Goal: Transaction & Acquisition: Purchase product/service

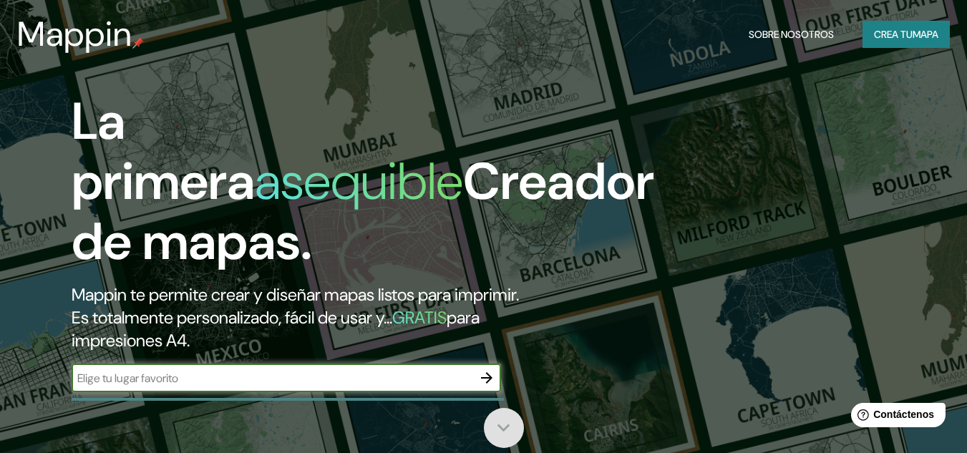
click at [494, 432] on icon at bounding box center [503, 427] width 25 height 25
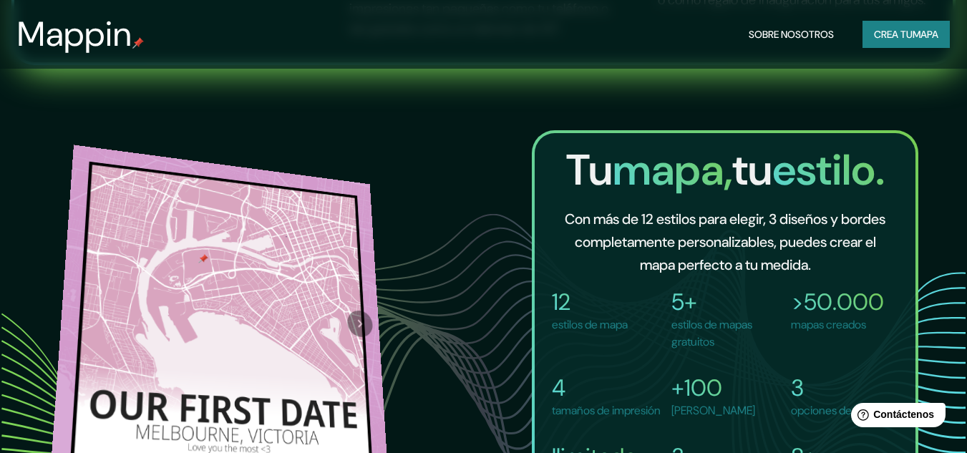
scroll to position [954, 0]
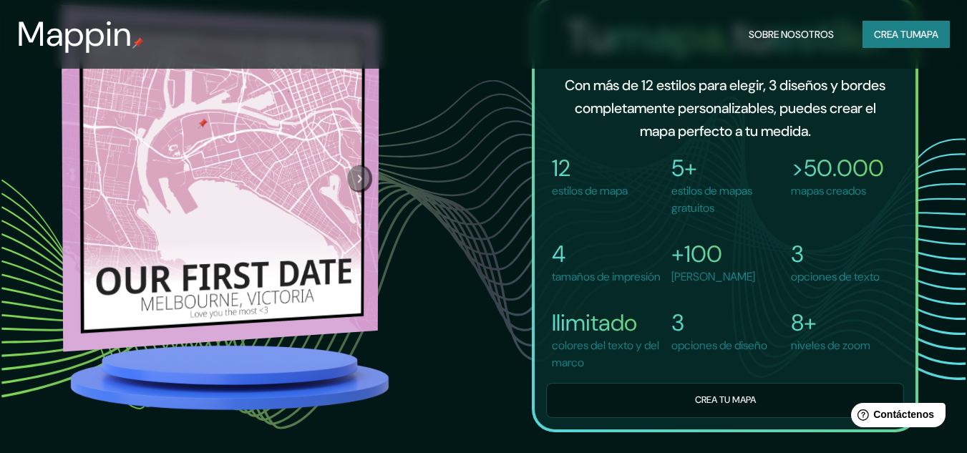
click at [353, 192] on button "Próximo" at bounding box center [359, 178] width 25 height 27
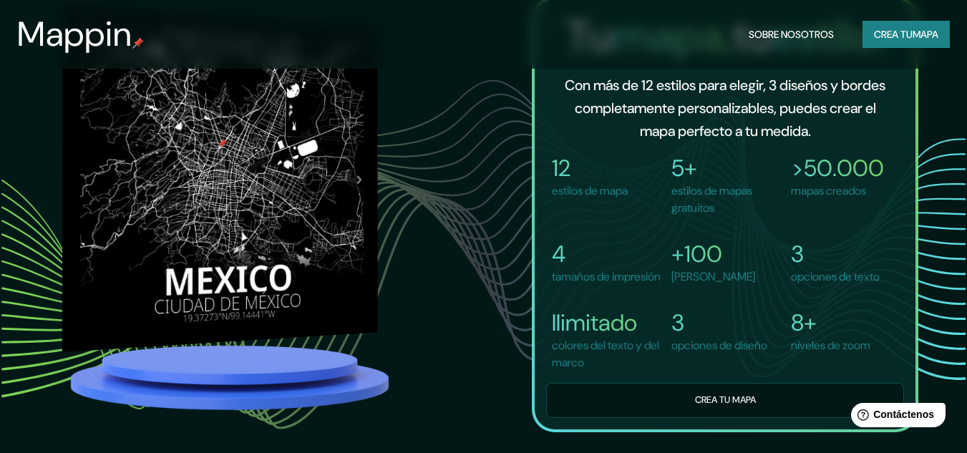
click at [358, 195] on div at bounding box center [358, 179] width 37 height 315
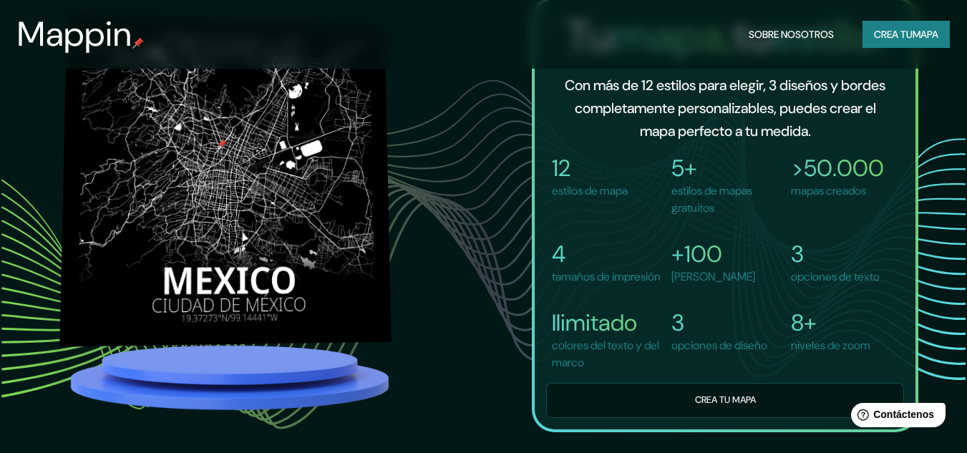
click at [279, 154] on img at bounding box center [224, 180] width 331 height 333
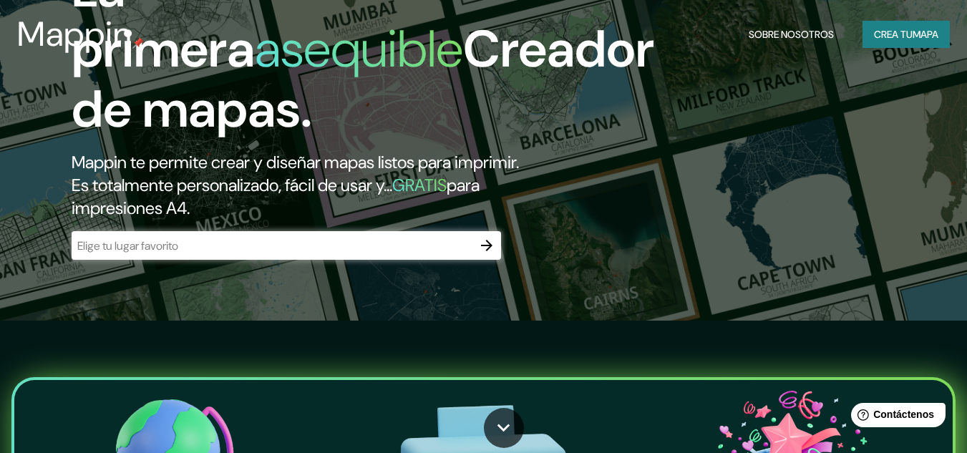
scroll to position [0, 0]
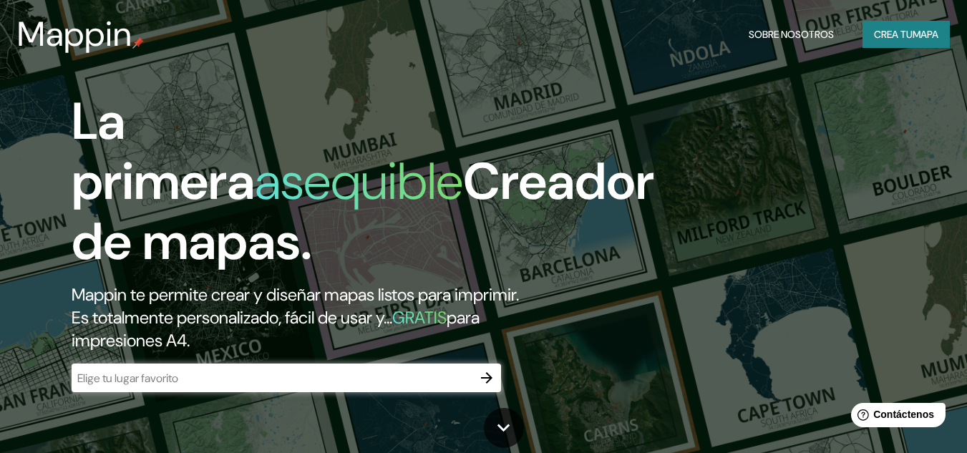
click at [483, 372] on icon "button" at bounding box center [486, 377] width 17 height 17
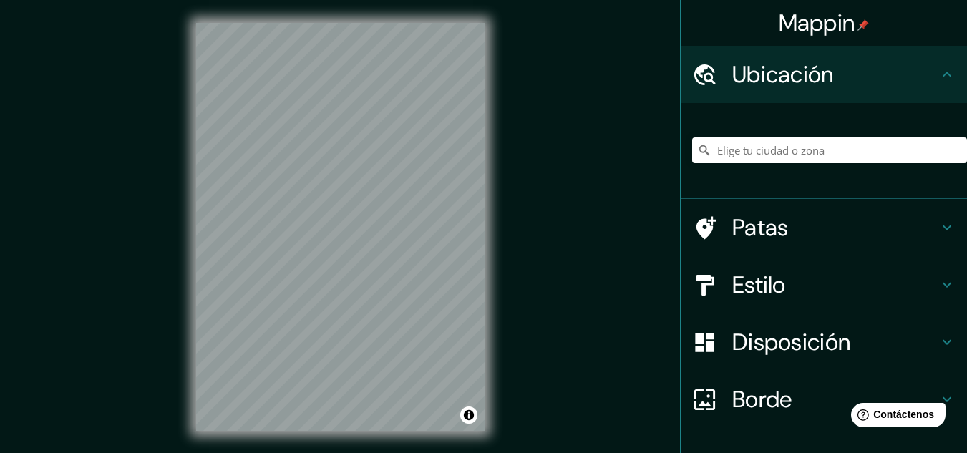
click at [788, 288] on h4 "Estilo" at bounding box center [835, 284] width 206 height 29
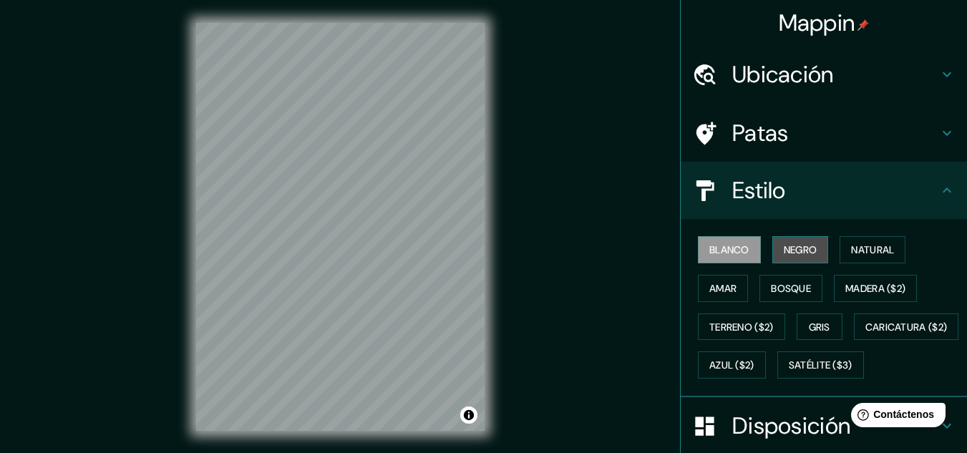
click at [783, 252] on font "Negro" at bounding box center [800, 249] width 34 height 13
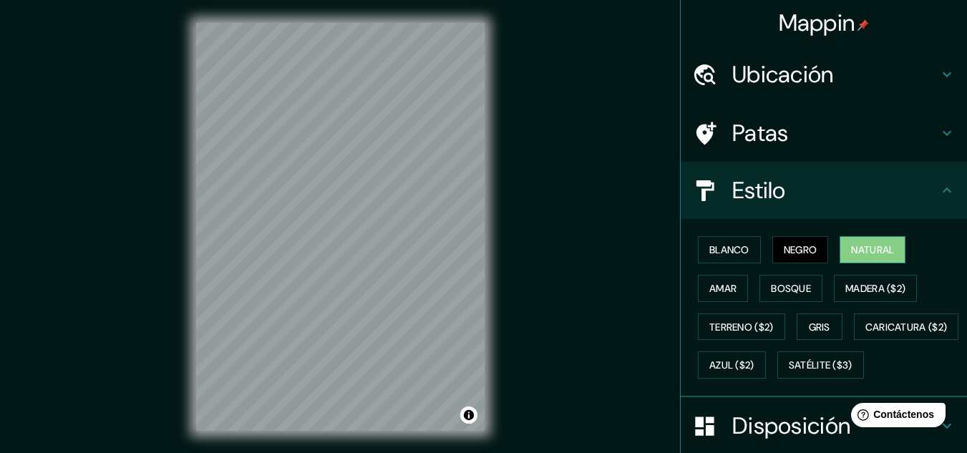
click at [854, 252] on font "Natural" at bounding box center [872, 249] width 43 height 13
click at [709, 295] on font "Amar" at bounding box center [722, 288] width 27 height 19
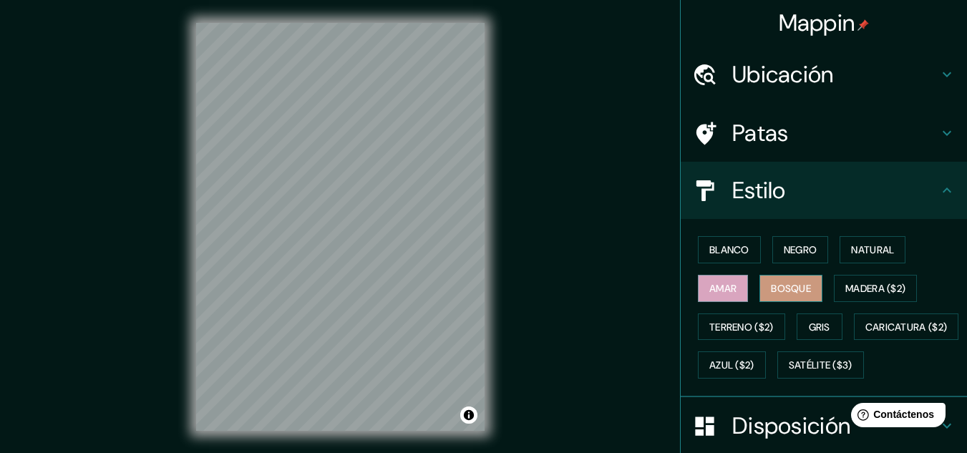
click at [776, 287] on font "Bosque" at bounding box center [791, 288] width 40 height 13
click at [852, 288] on font "Madera ($2)" at bounding box center [875, 288] width 60 height 13
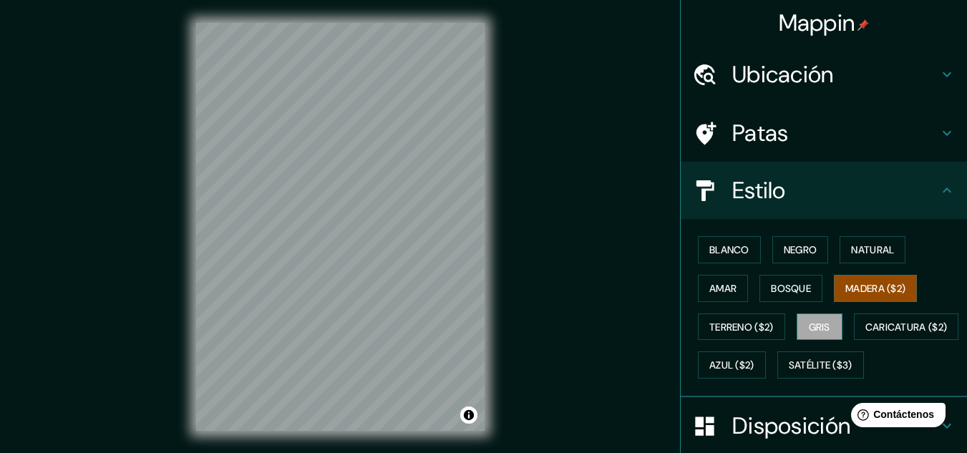
click at [830, 320] on button "Gris" at bounding box center [819, 326] width 46 height 27
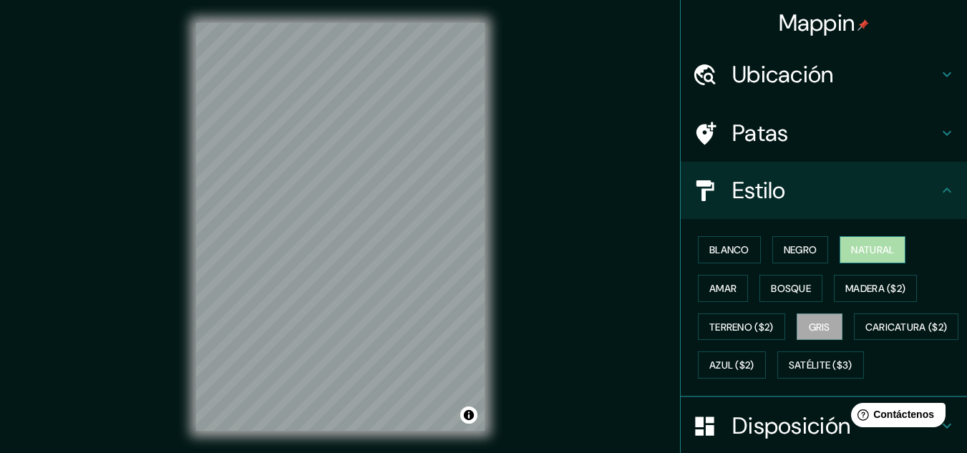
click at [858, 254] on font "Natural" at bounding box center [872, 249] width 43 height 13
click at [467, 412] on button "Activar o desactivar atribución" at bounding box center [468, 414] width 17 height 17
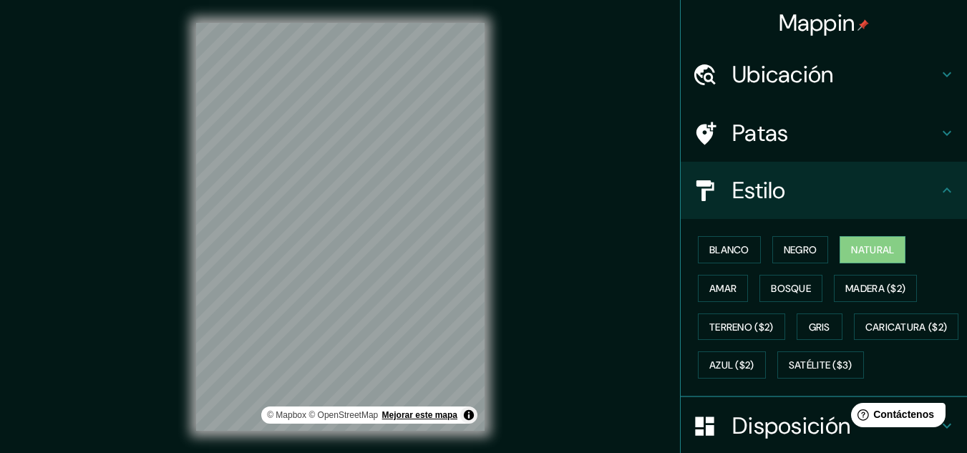
click at [437, 418] on font "Mejorar este mapa" at bounding box center [419, 415] width 75 height 10
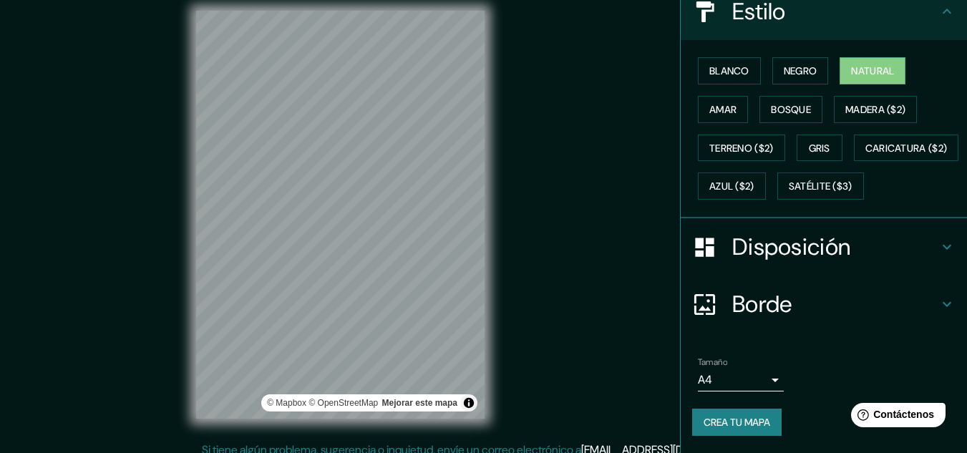
scroll to position [24, 0]
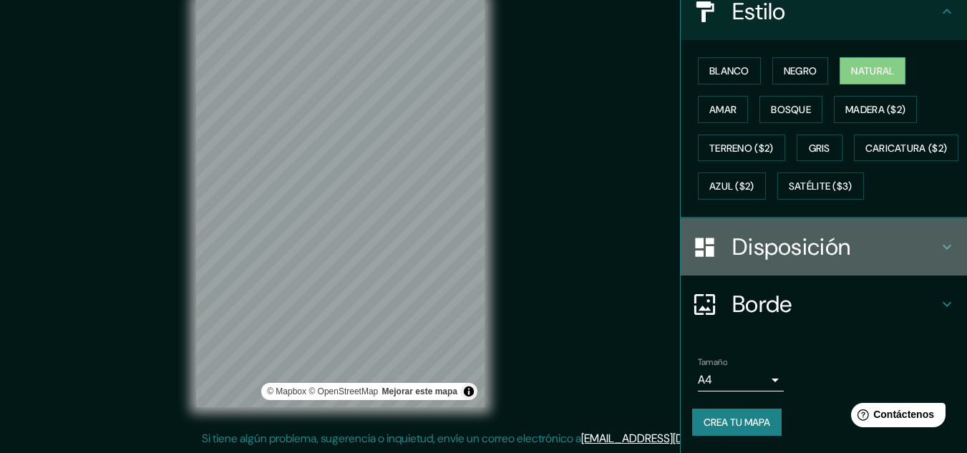
click at [803, 247] on font "Disposición" at bounding box center [791, 247] width 118 height 30
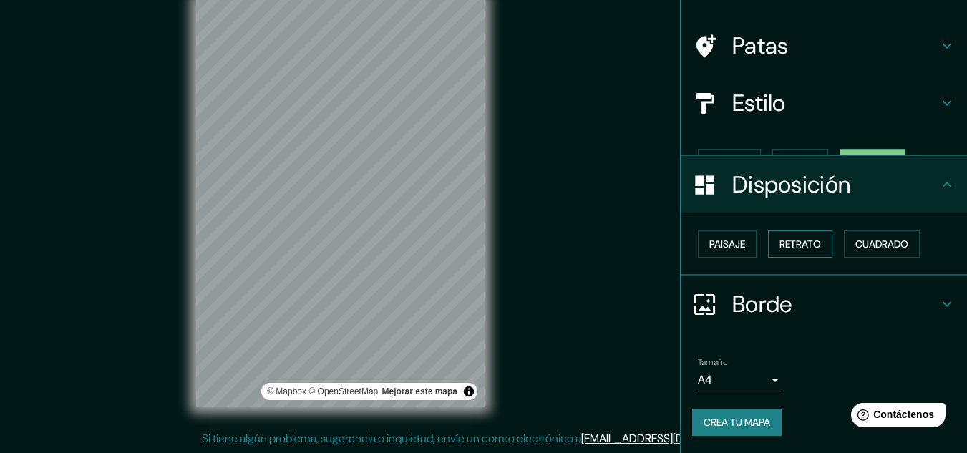
scroll to position [63, 0]
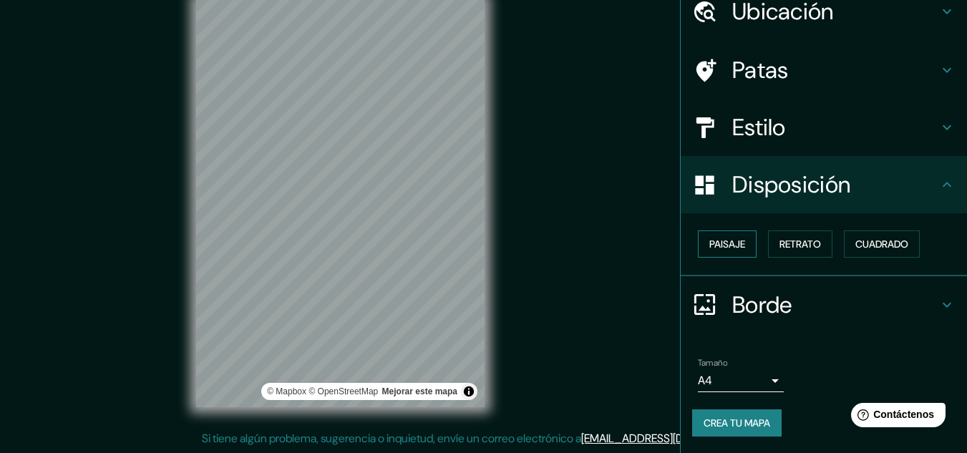
click at [730, 243] on font "Paisaje" at bounding box center [727, 244] width 36 height 13
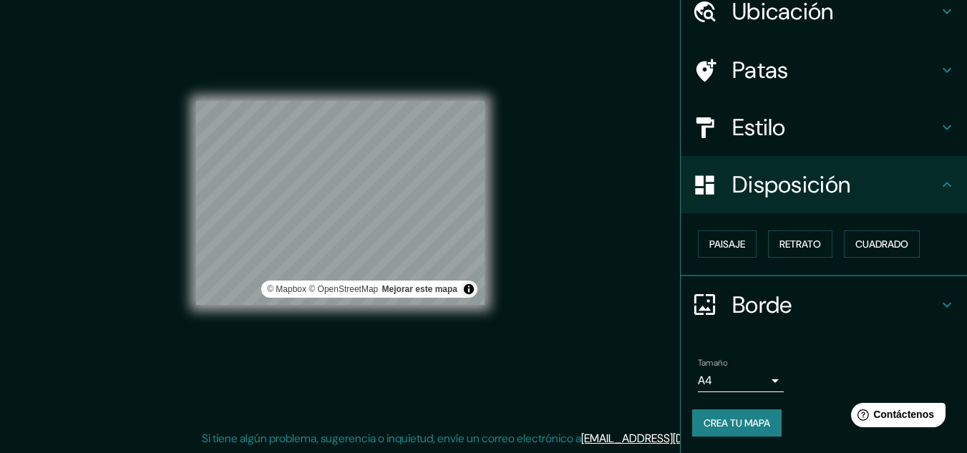
click at [847, 127] on h4 "Estilo" at bounding box center [835, 127] width 206 height 29
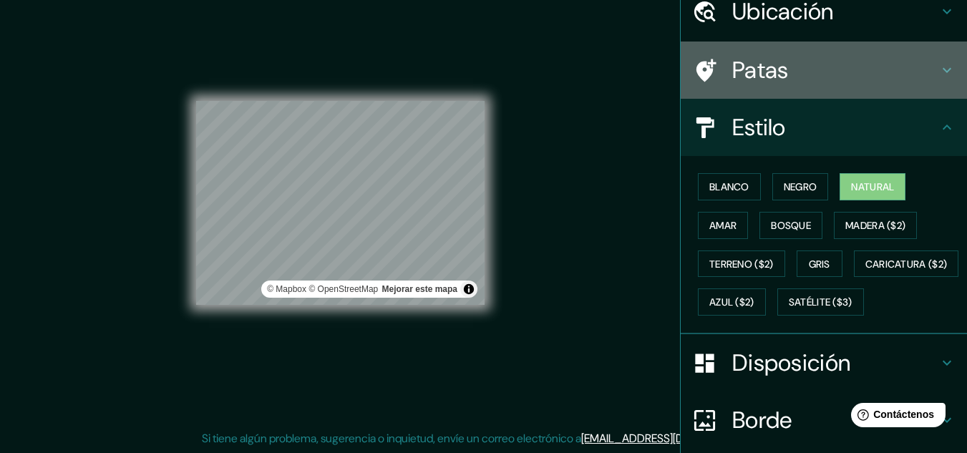
click at [798, 63] on h4 "Patas" at bounding box center [835, 70] width 206 height 29
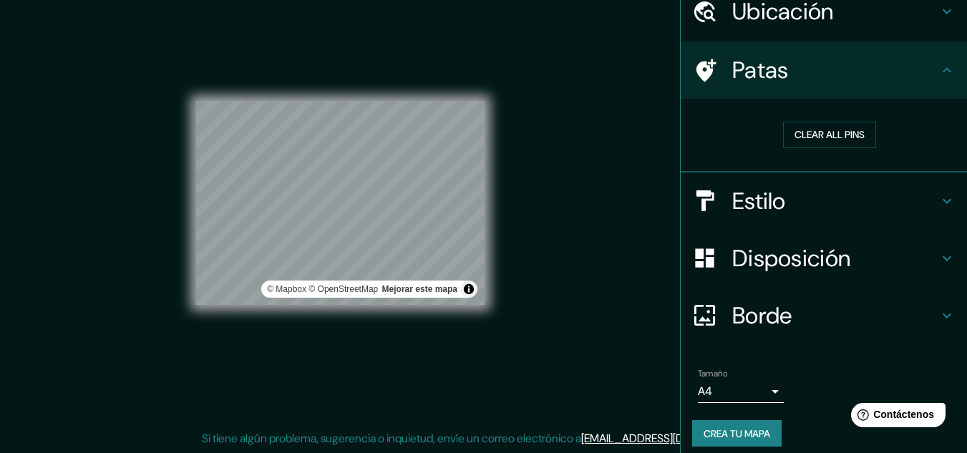
click at [798, 63] on h4 "Patas" at bounding box center [835, 70] width 206 height 29
click at [812, 304] on h4 "Borde" at bounding box center [835, 315] width 206 height 29
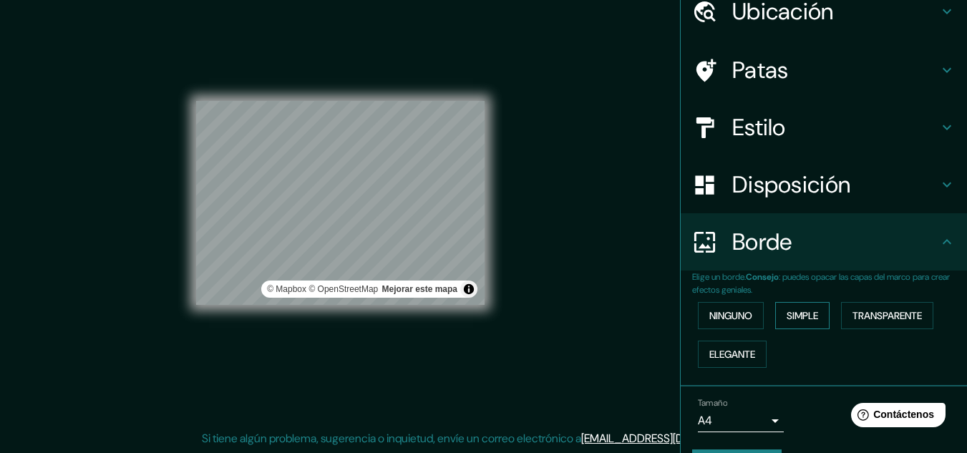
click at [815, 310] on button "Simple" at bounding box center [802, 315] width 54 height 27
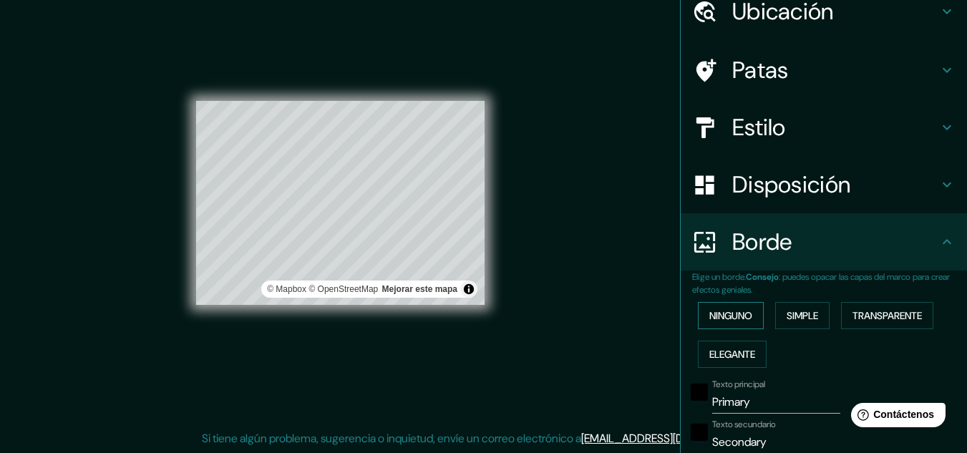
click at [736, 307] on font "Ninguno" at bounding box center [730, 315] width 43 height 19
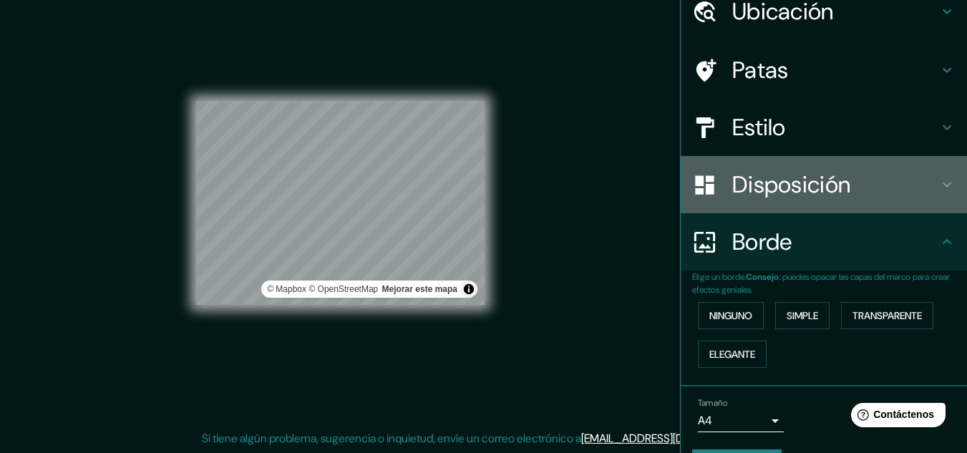
click at [783, 172] on font "Disposición" at bounding box center [791, 185] width 118 height 30
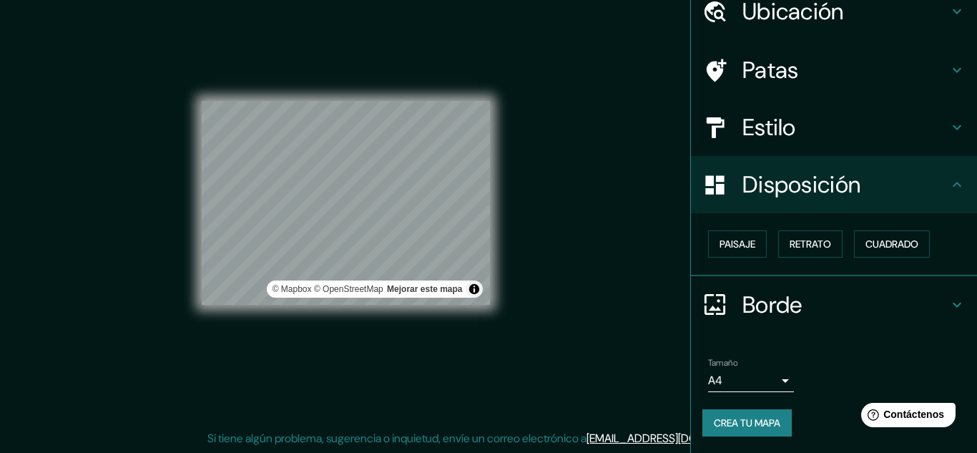
click at [725, 378] on body "Mappin Ubicación Patas Estilo Disposición Paisaje Retrato Cuadrado Borde Elige …" at bounding box center [488, 202] width 977 height 453
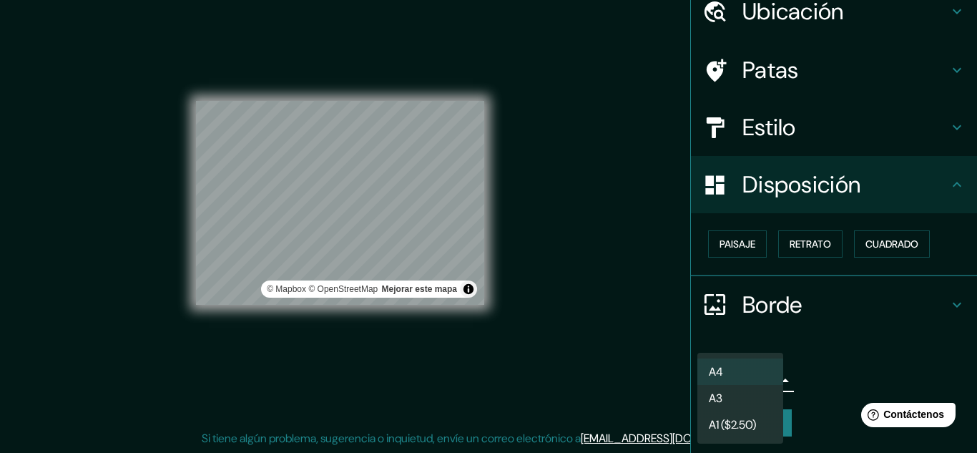
click at [615, 355] on div at bounding box center [488, 226] width 977 height 453
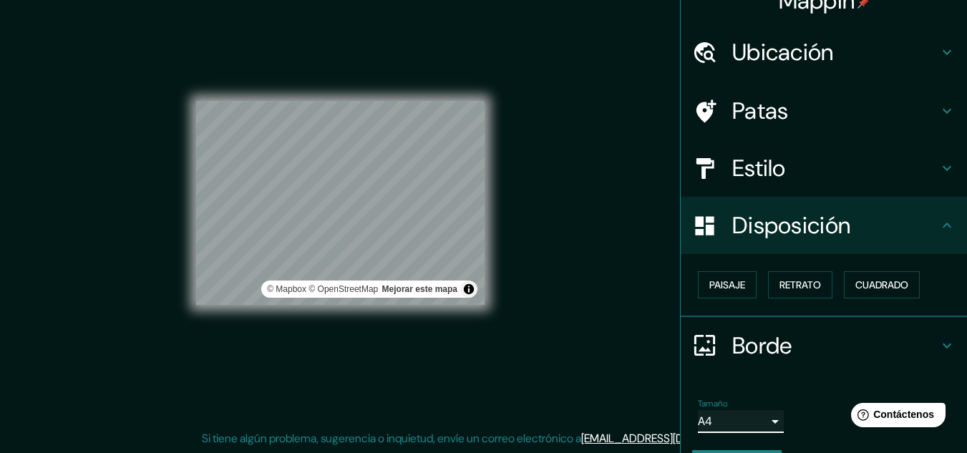
scroll to position [0, 0]
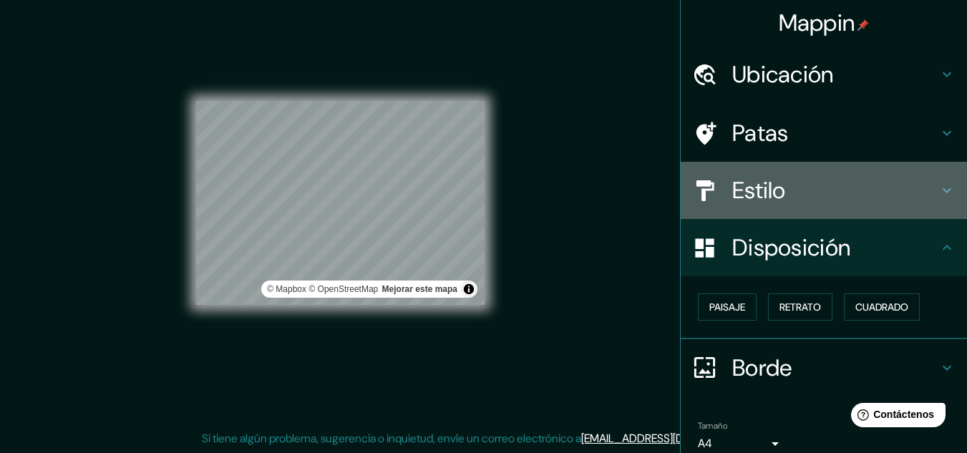
click at [810, 188] on h4 "Estilo" at bounding box center [835, 190] width 206 height 29
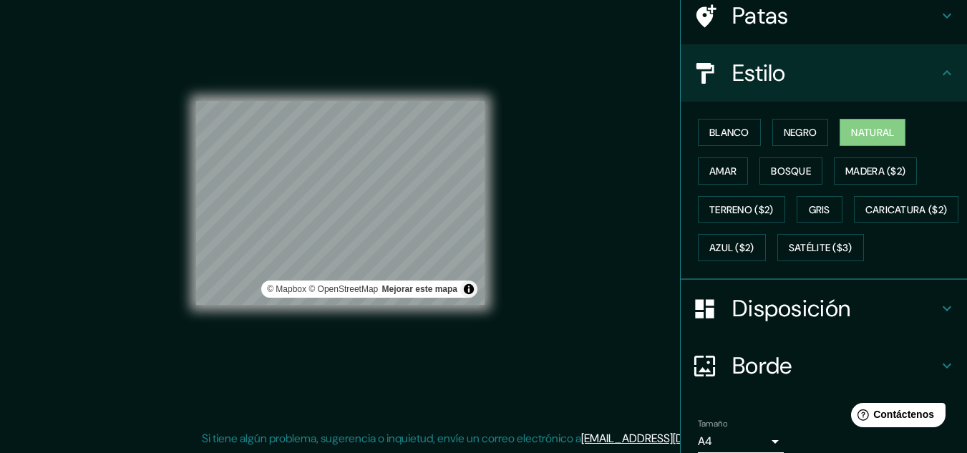
scroll to position [143, 0]
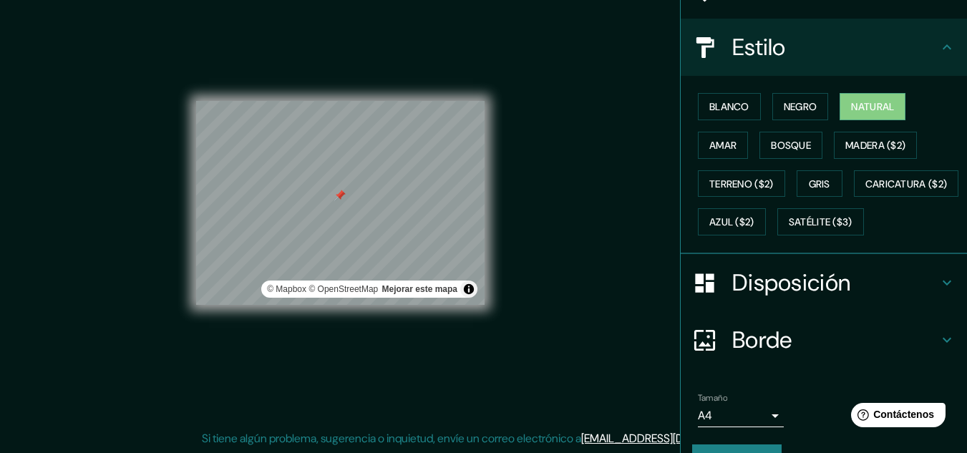
click at [339, 198] on div at bounding box center [339, 195] width 11 height 11
click at [429, 280] on div "© Mapbox © OpenStreetMap Mejorar este mapa" at bounding box center [340, 203] width 288 height 204
